Goal: Task Accomplishment & Management: Manage account settings

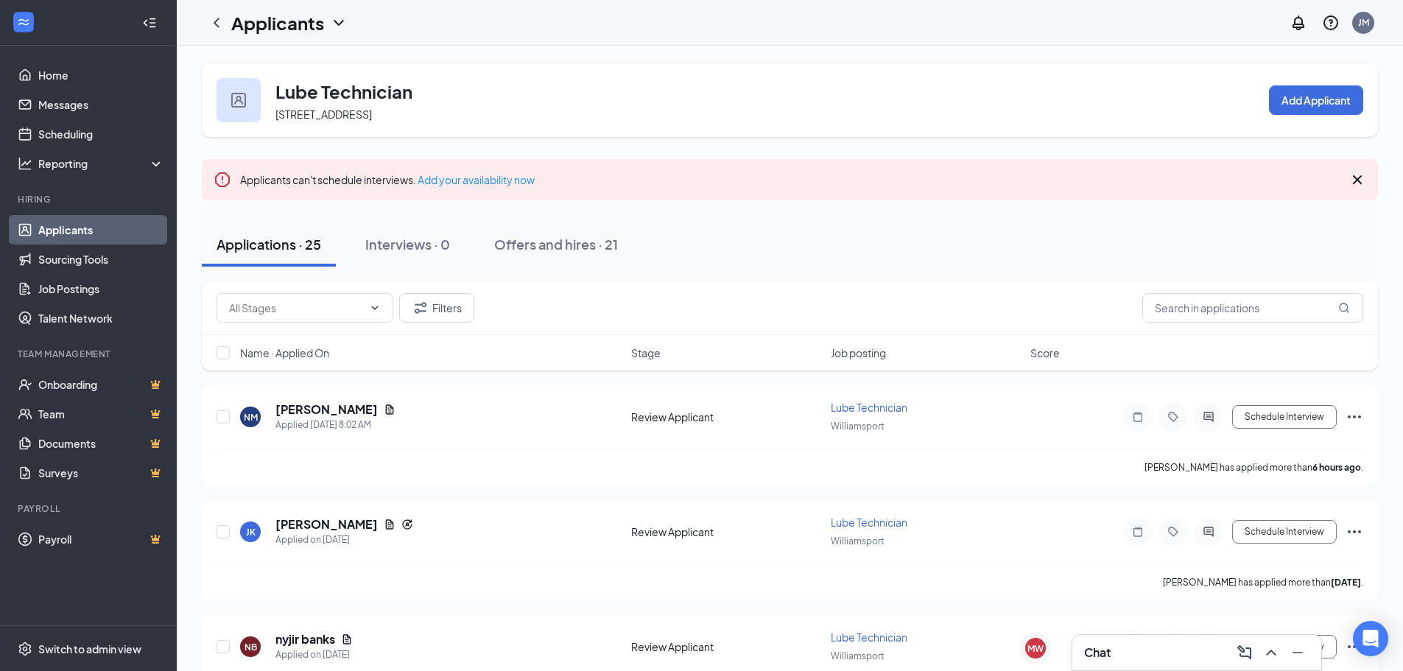
click at [1085, 654] on h3 "Chat" at bounding box center [1097, 653] width 27 height 16
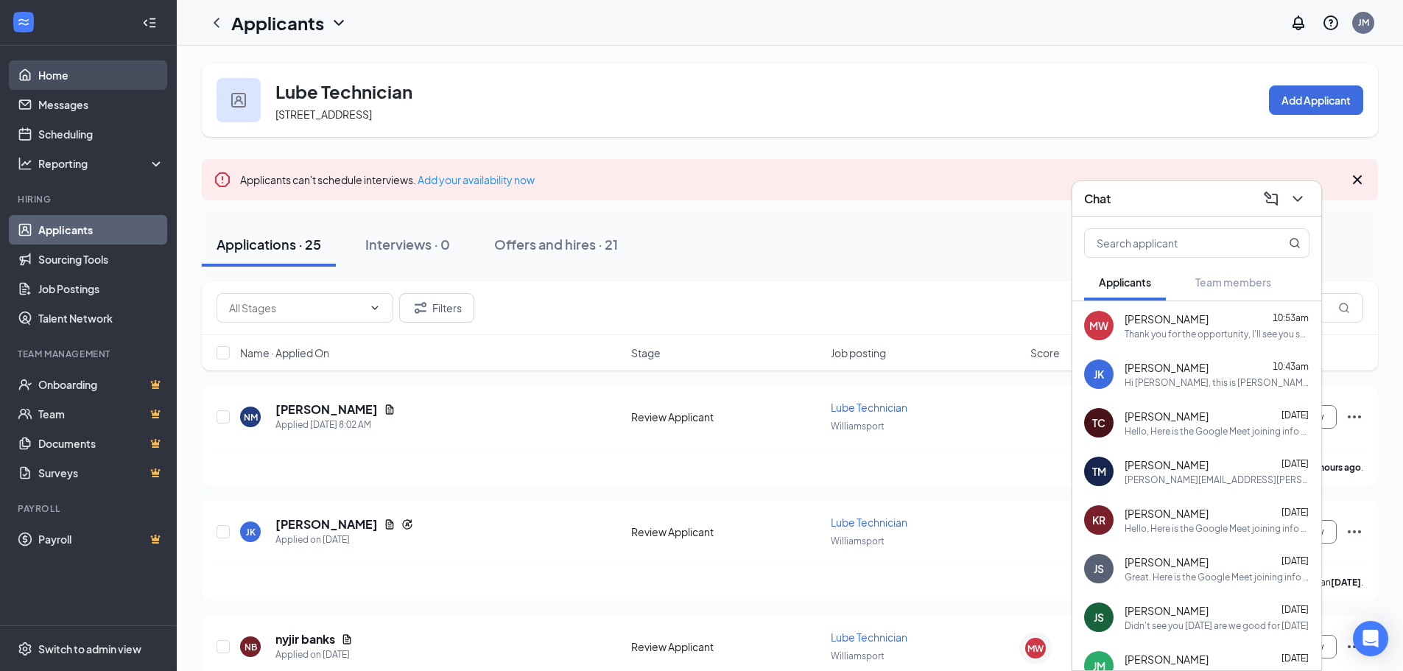
click at [69, 72] on link "Home" at bounding box center [101, 74] width 126 height 29
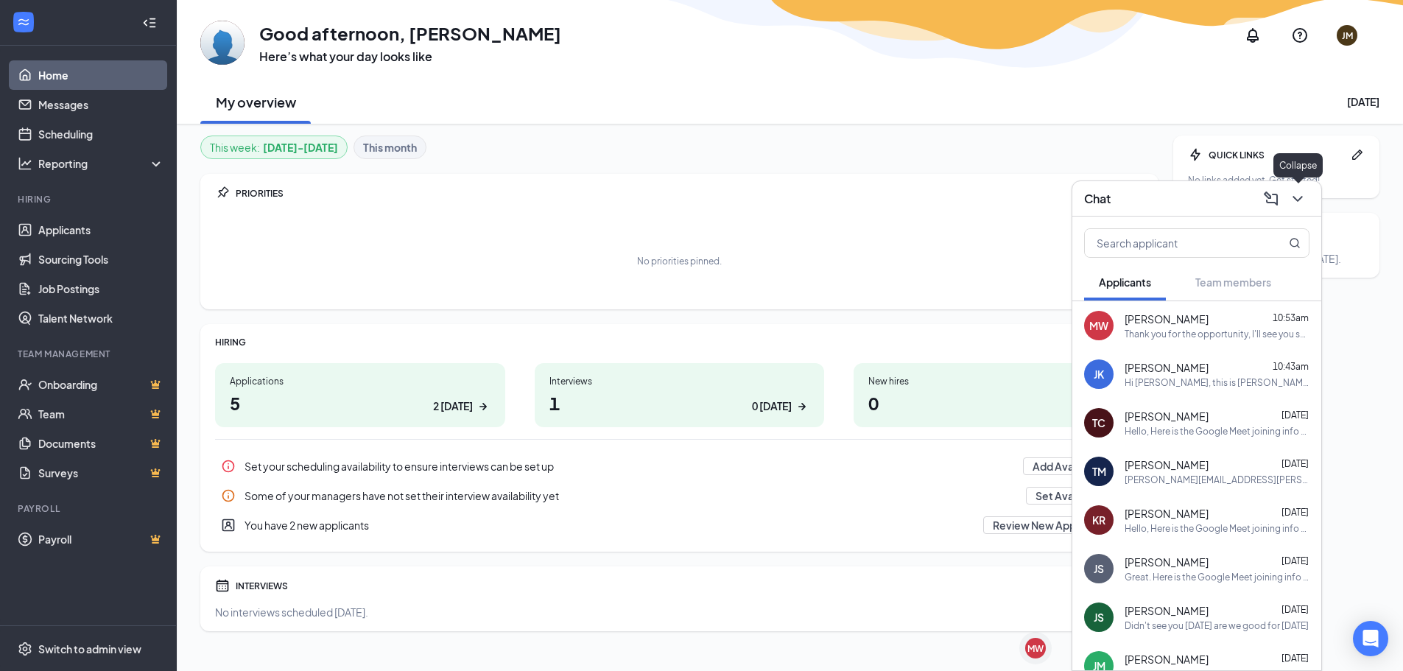
click at [1299, 197] on icon "ChevronDown" at bounding box center [1298, 199] width 18 height 18
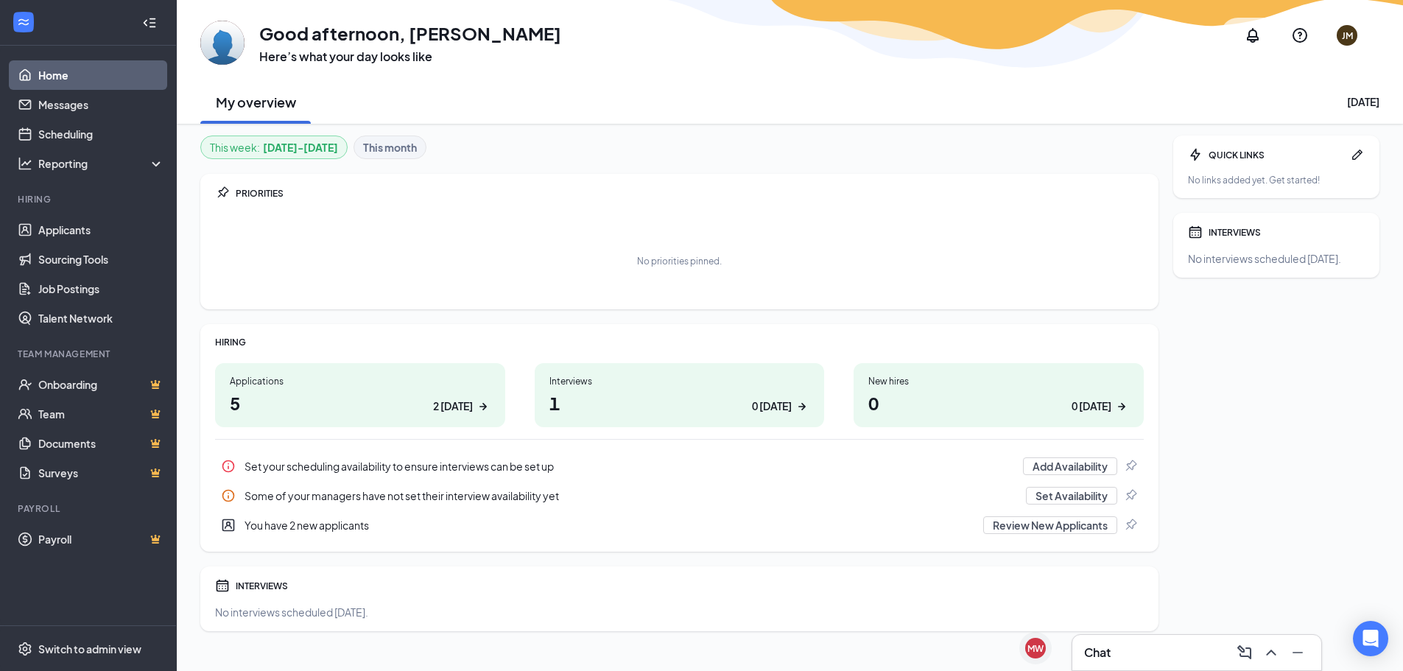
click at [473, 388] on div "Applications 5 2 today" at bounding box center [360, 395] width 290 height 64
click at [409, 378] on div "Applications" at bounding box center [360, 381] width 261 height 13
click at [418, 415] on div "Applications 5 2 today" at bounding box center [360, 395] width 290 height 64
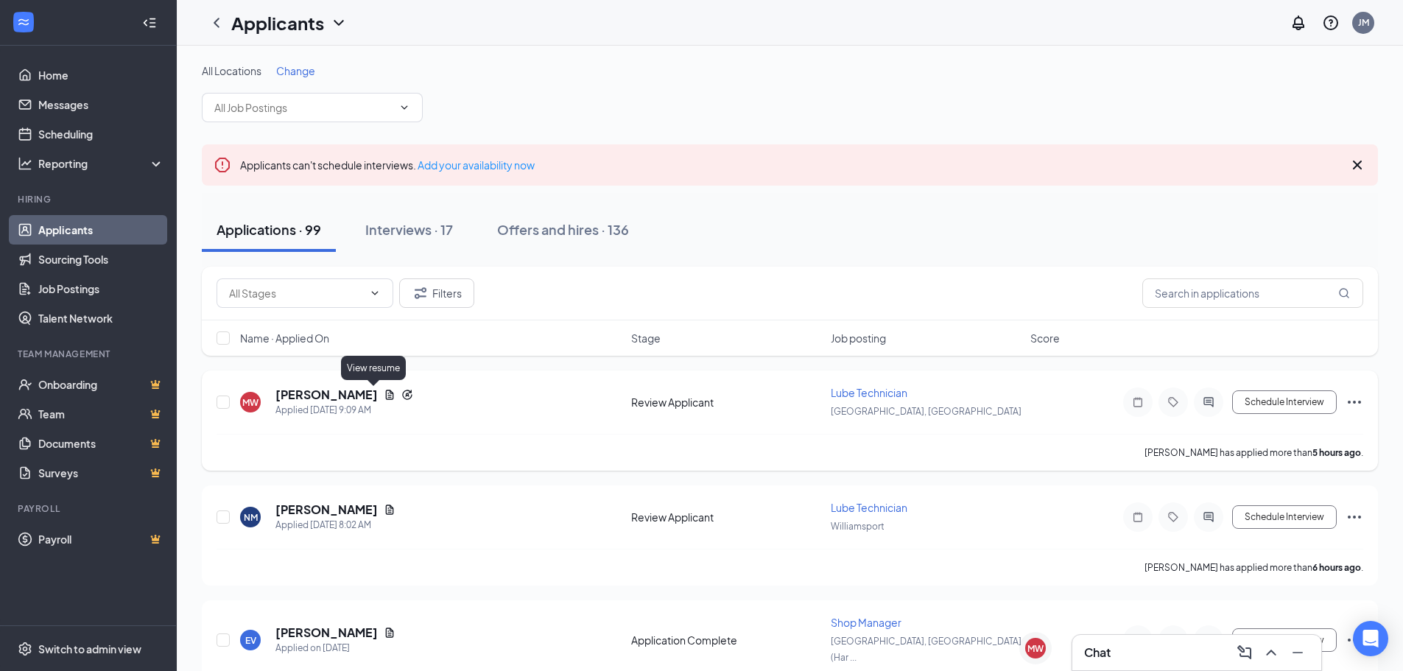
click at [384, 391] on icon "Document" at bounding box center [390, 395] width 12 height 12
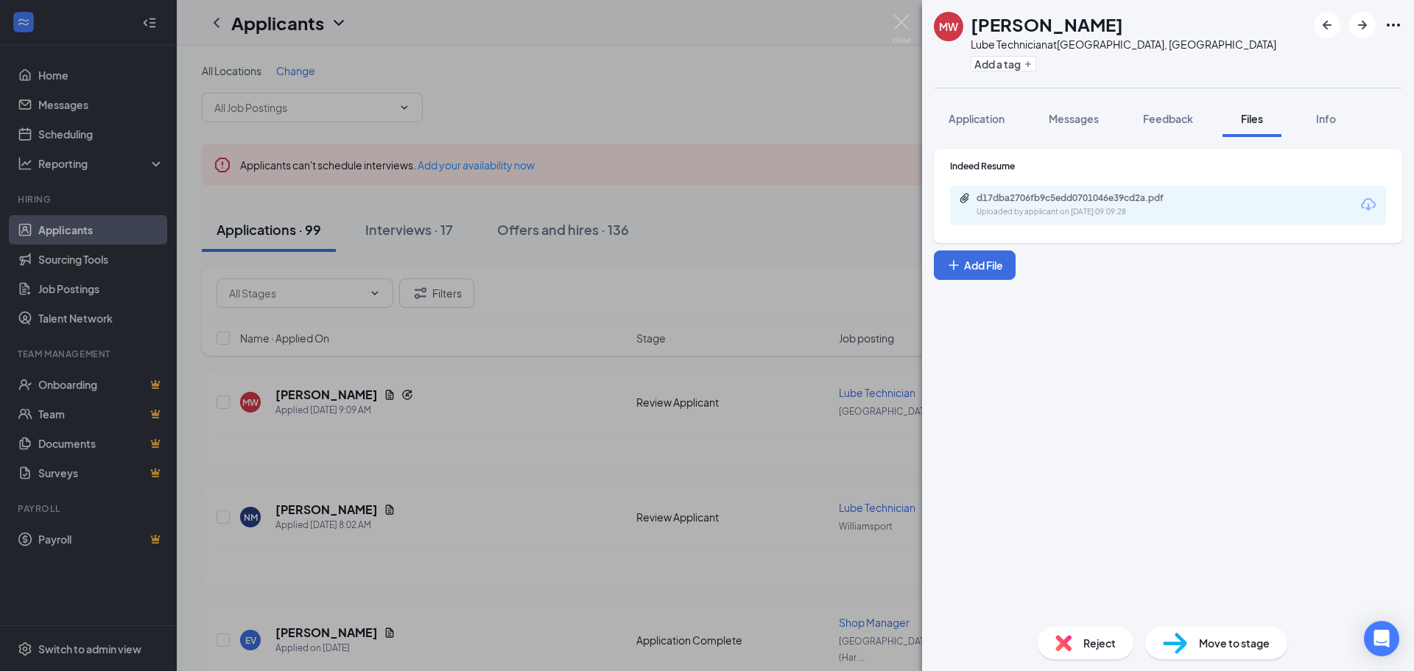
click at [1102, 219] on div "d17dba2706fb9c5edd0701046e39cd2a.pdf Uploaded by applicant on [DATE] 09:09:28" at bounding box center [1168, 205] width 436 height 39
click at [1107, 210] on div "Uploaded by applicant on [DATE] 09:09:28" at bounding box center [1087, 212] width 221 height 12
